Goal: Check status: Check status

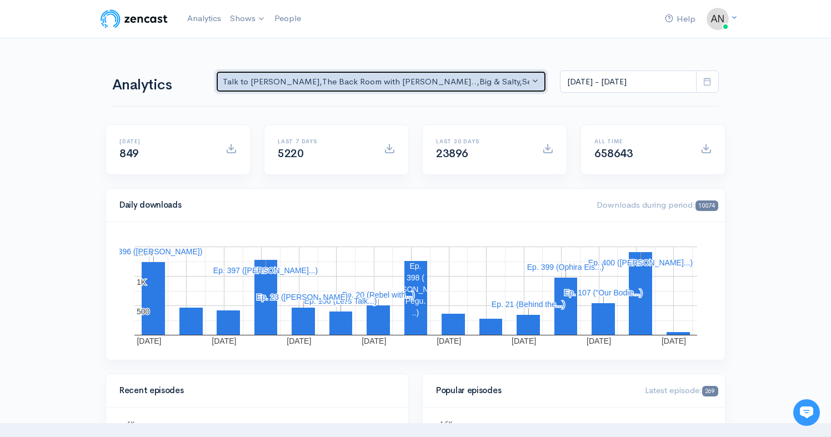
click at [502, 76] on div "Talk to [PERSON_NAME] , The Back Room with [PERSON_NAME].. , Big & Salty , Seri…" at bounding box center [376, 82] width 306 height 13
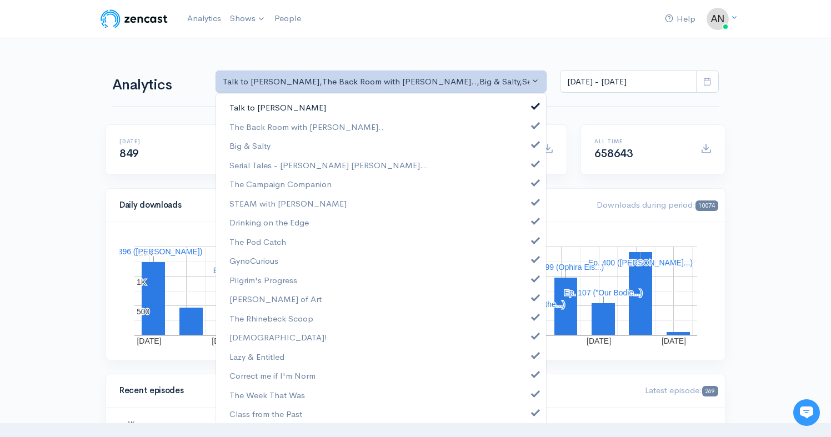
click at [529, 109] on link "Talk to [PERSON_NAME]" at bounding box center [381, 107] width 330 height 19
select select "10316"
click at [526, 151] on link "Big & Salty" at bounding box center [381, 145] width 330 height 19
click at [526, 177] on link "The Campaign Companion" at bounding box center [381, 183] width 330 height 19
click at [526, 189] on link "The Campaign Companion" at bounding box center [381, 183] width 330 height 19
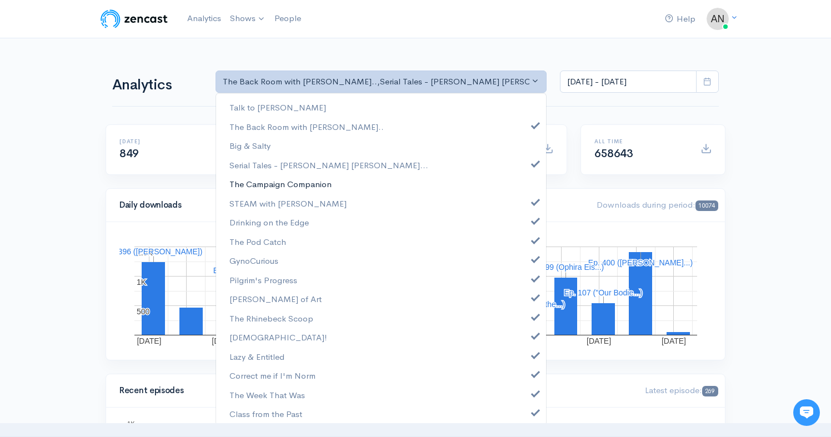
scroll to position [43, 0]
click at [533, 165] on span at bounding box center [535, 162] width 4 height 8
click at [533, 182] on span at bounding box center [535, 181] width 4 height 8
click at [533, 204] on span at bounding box center [535, 201] width 4 height 8
click at [533, 223] on span at bounding box center [535, 219] width 4 height 8
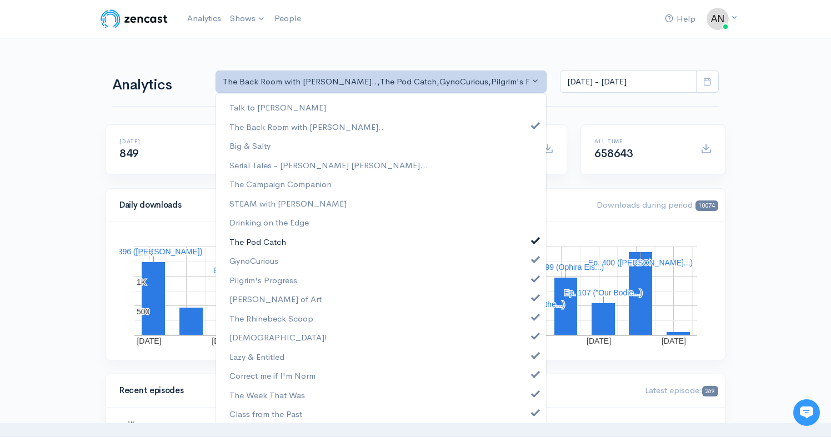
click at [527, 244] on link "The Pod Catch" at bounding box center [381, 241] width 330 height 19
click at [533, 258] on span at bounding box center [535, 258] width 4 height 8
click at [526, 285] on link "Pilgrim's Progress" at bounding box center [381, 279] width 330 height 19
click at [533, 298] on span at bounding box center [535, 296] width 4 height 8
click at [533, 312] on span at bounding box center [535, 315] width 4 height 8
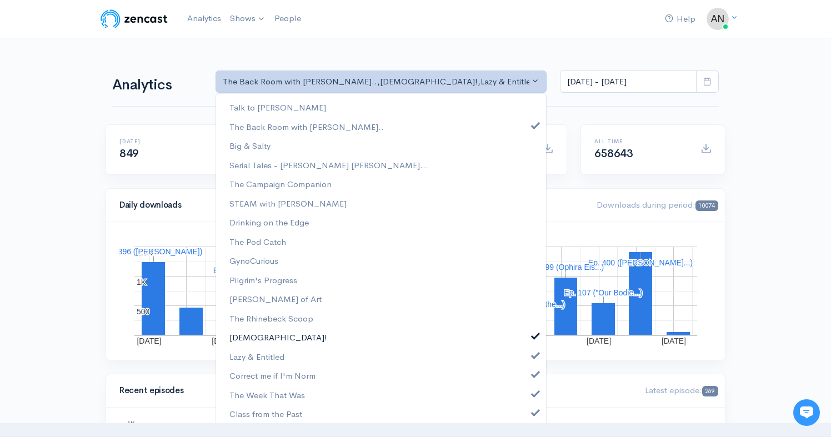
click at [533, 335] on span at bounding box center [535, 334] width 4 height 8
click at [533, 353] on span at bounding box center [535, 354] width 4 height 8
click at [533, 376] on span at bounding box center [535, 373] width 4 height 8
click at [526, 388] on link "The Week That Was" at bounding box center [381, 394] width 330 height 19
click at [533, 407] on span at bounding box center [535, 411] width 4 height 8
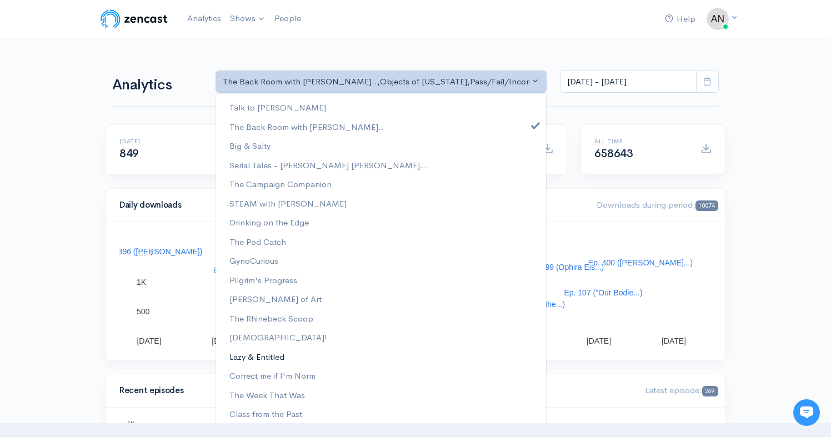
scroll to position [137, 0]
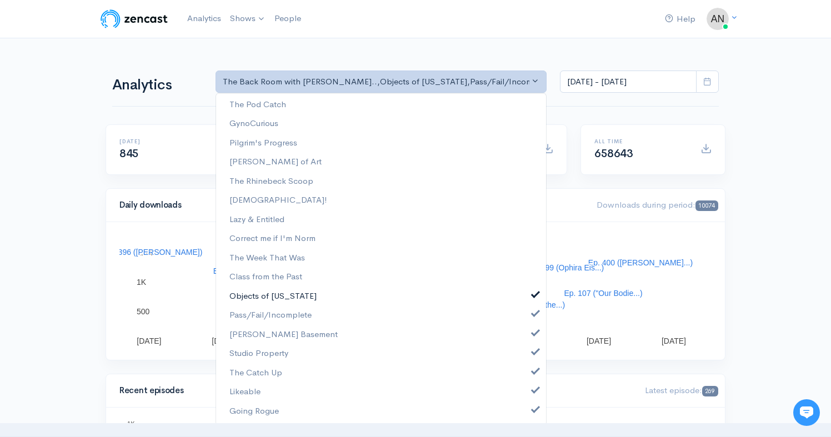
click at [524, 293] on link "Objects of [US_STATE]" at bounding box center [381, 295] width 330 height 19
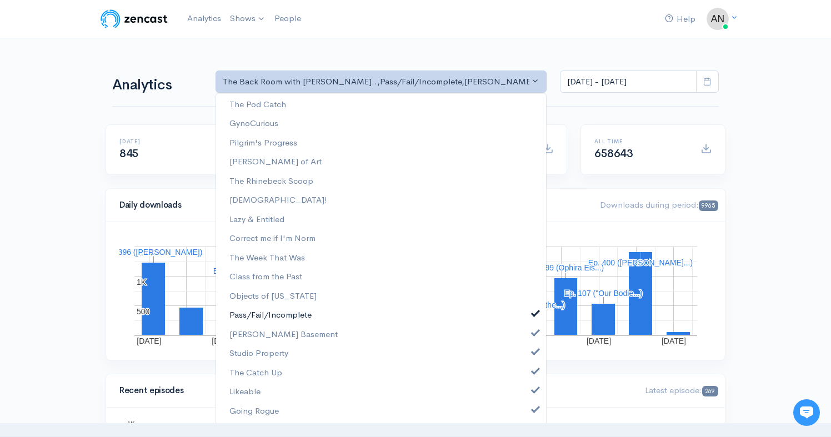
click at [524, 311] on link "Pass/Fail/Incomplete" at bounding box center [381, 314] width 330 height 19
click at [524, 330] on link "[PERSON_NAME] Basement" at bounding box center [381, 334] width 330 height 19
click at [533, 354] on span at bounding box center [535, 350] width 4 height 8
click at [527, 381] on link "The Catch Up" at bounding box center [381, 372] width 330 height 19
click at [527, 394] on link "Likeable" at bounding box center [381, 391] width 330 height 19
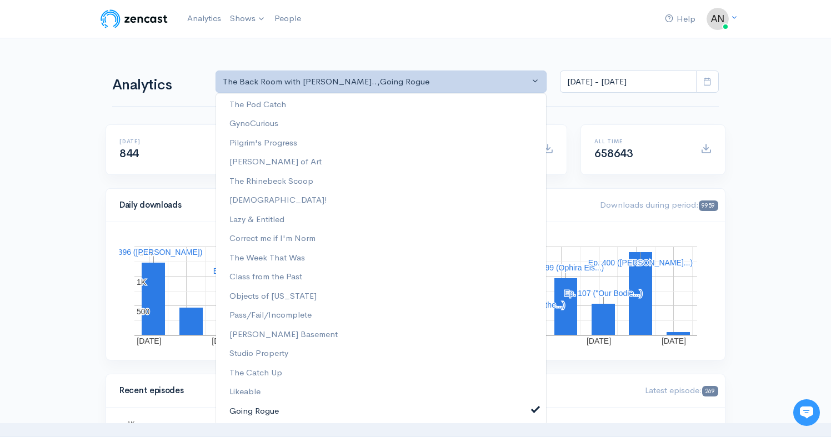
click at [533, 407] on span at bounding box center [535, 408] width 4 height 8
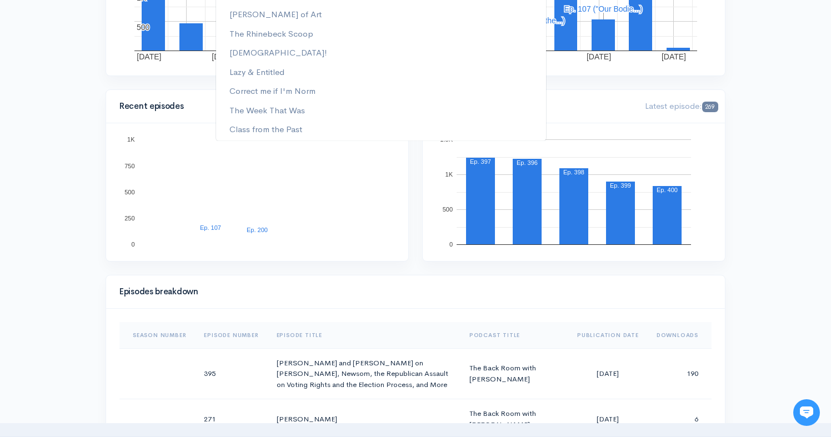
scroll to position [0, 0]
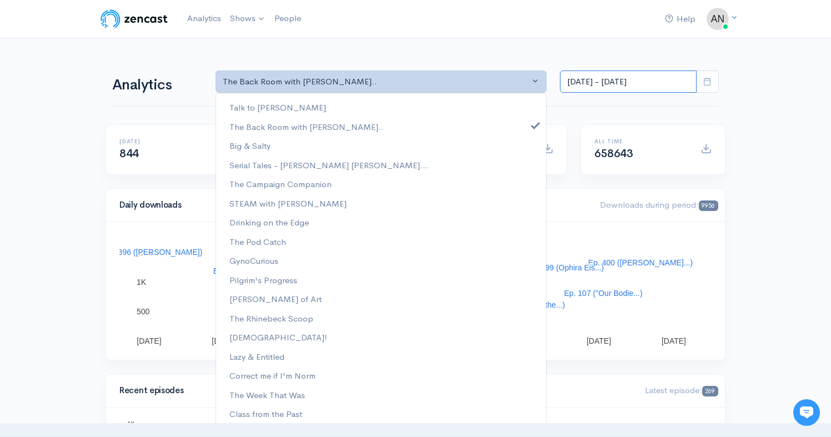
click at [611, 81] on input "[DATE] - [DATE]" at bounding box center [628, 82] width 137 height 23
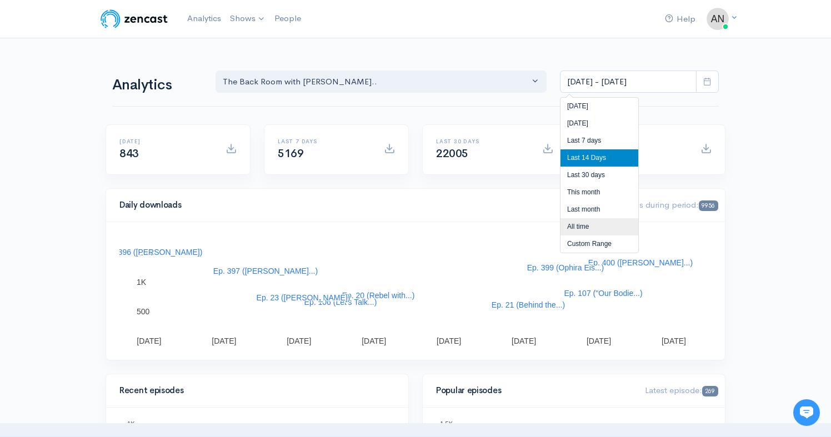
click at [576, 230] on li "All time" at bounding box center [599, 226] width 78 height 17
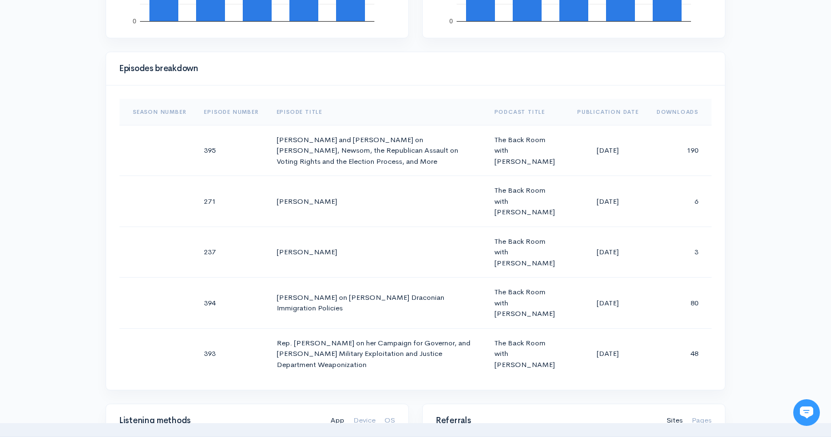
click at [778, 154] on div "Help Notifications View all Your profile Team settings Radio Free Rhinecliff Cu…" at bounding box center [415, 279] width 831 height 1573
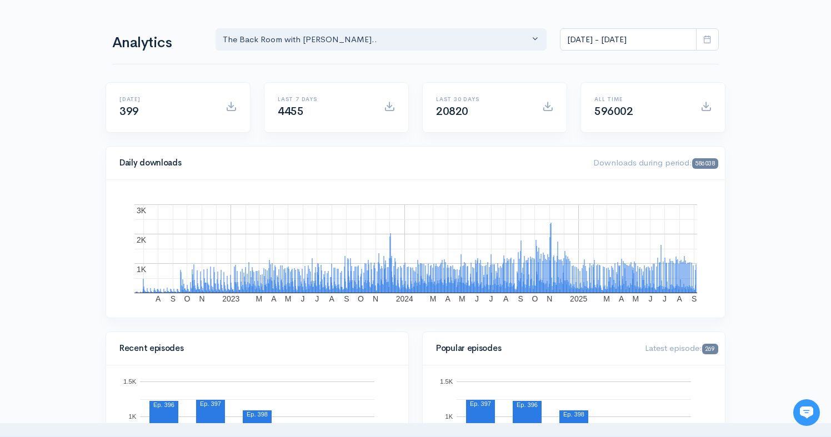
scroll to position [32, 0]
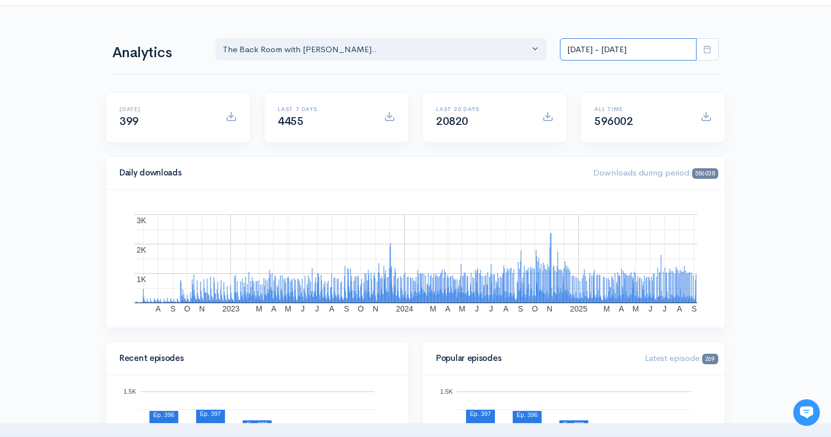
click at [611, 49] on input "[DATE] - [DATE]" at bounding box center [628, 49] width 137 height 23
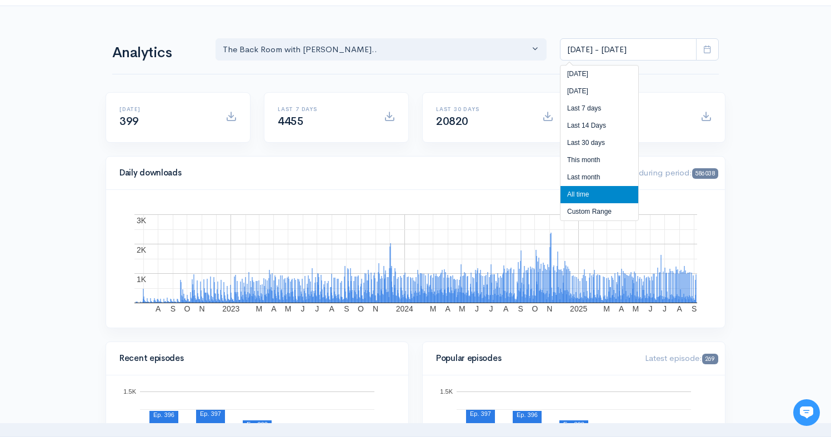
click at [572, 198] on li "All time" at bounding box center [599, 194] width 78 height 17
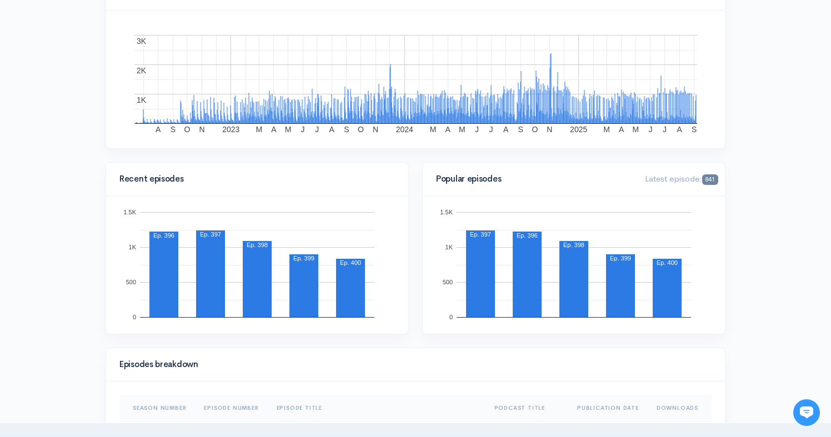
scroll to position [0, 0]
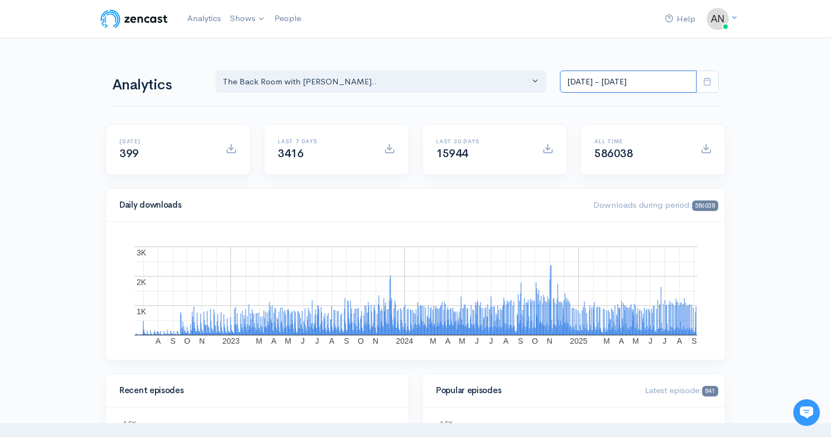
click at [616, 78] on input "[DATE] - [DATE]" at bounding box center [628, 82] width 137 height 23
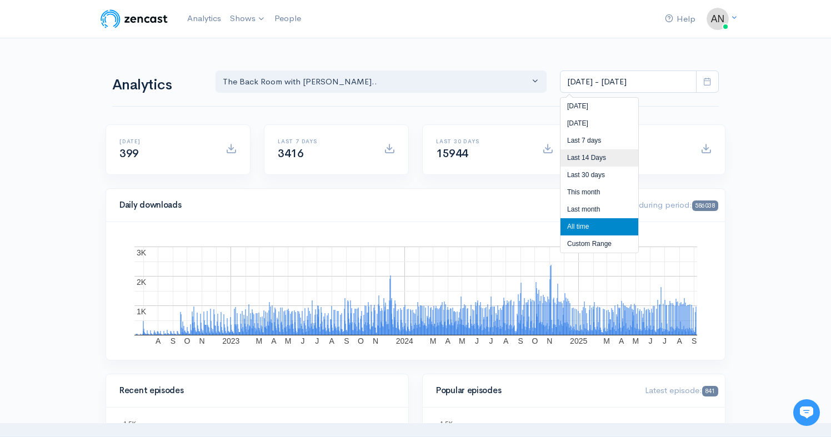
click at [585, 159] on li "Last 14 Days" at bounding box center [599, 157] width 78 height 17
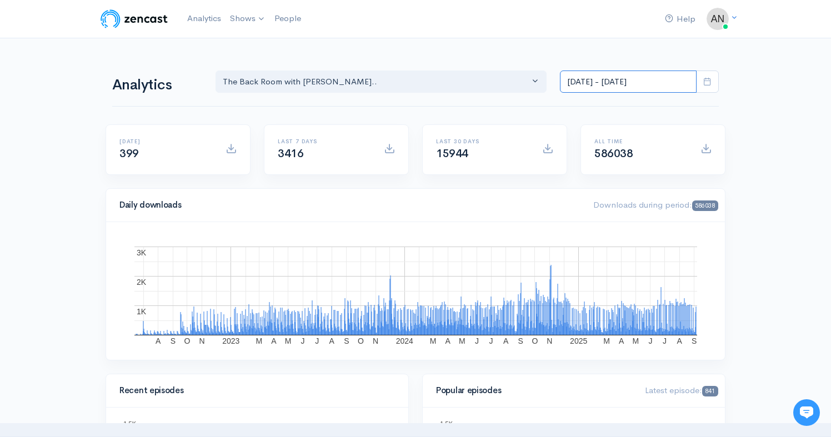
click at [607, 86] on input "[DATE] - [DATE]" at bounding box center [628, 82] width 137 height 23
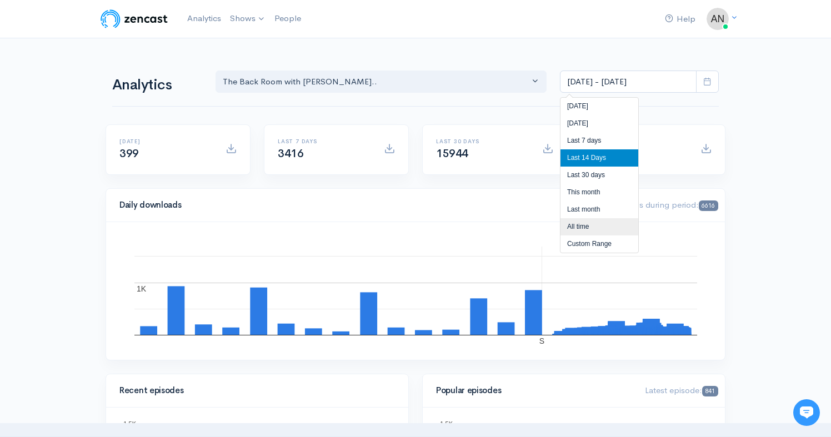
click at [573, 225] on li "All time" at bounding box center [599, 226] width 78 height 17
type input "[DATE] - [DATE]"
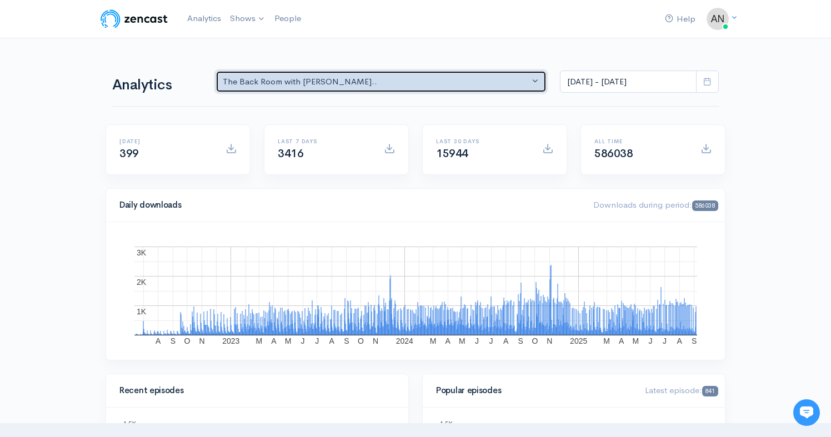
click at [439, 79] on div "The Back Room with [PERSON_NAME].." at bounding box center [376, 82] width 306 height 13
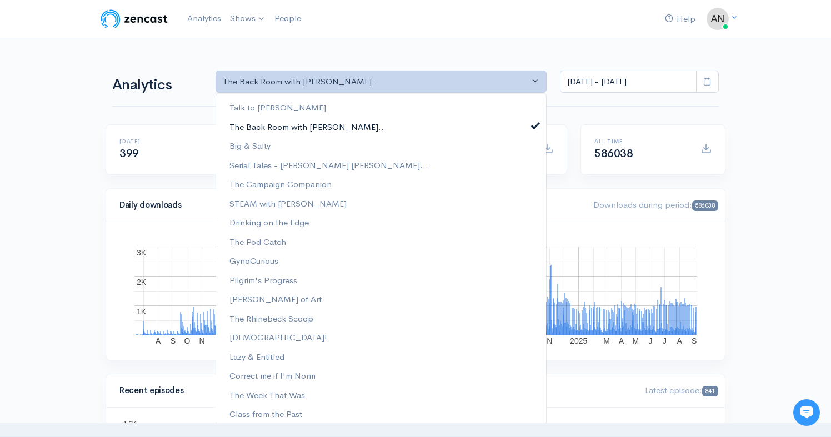
click at [533, 124] on span at bounding box center [535, 124] width 4 height 8
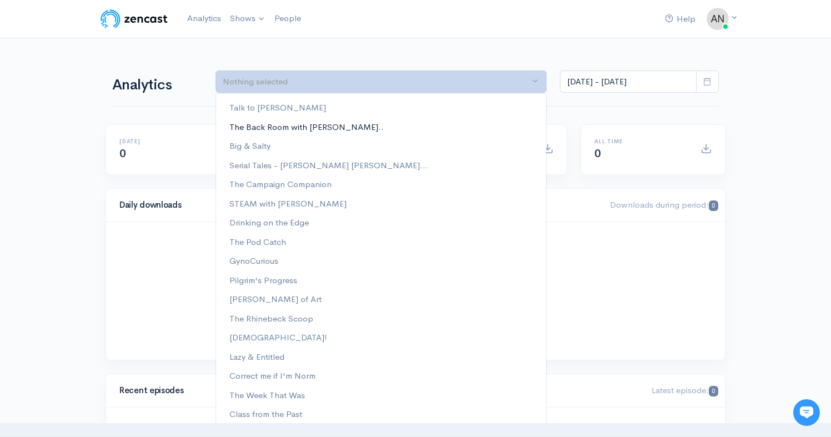
click at [527, 124] on link "The Back Room with [PERSON_NAME].." at bounding box center [381, 126] width 330 height 19
select select "10316"
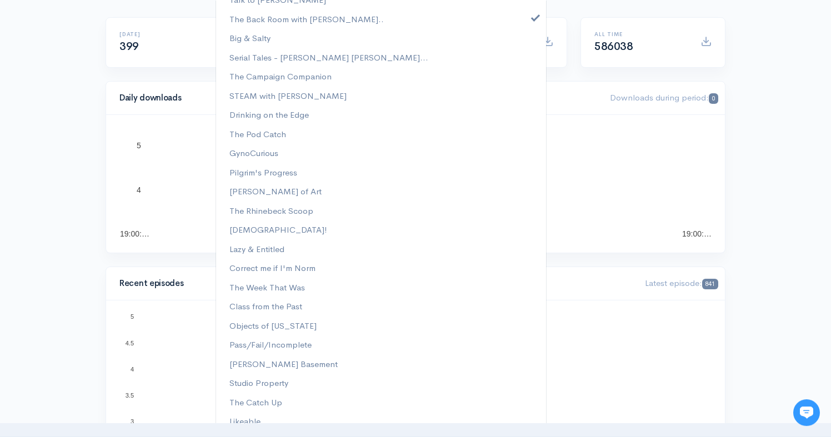
scroll to position [49, 0]
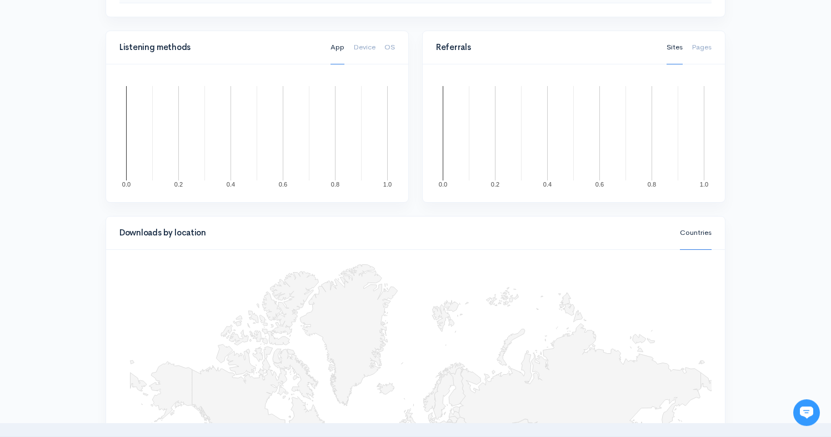
scroll to position [417, 0]
